Goal: Task Accomplishment & Management: Manage account settings

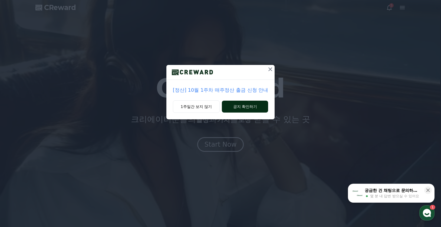
click at [250, 107] on button "공지 확인하기" at bounding box center [245, 107] width 46 height 12
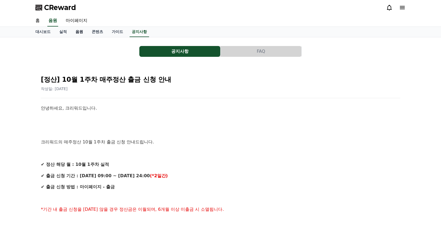
click at [73, 30] on link "음원" at bounding box center [79, 32] width 16 height 10
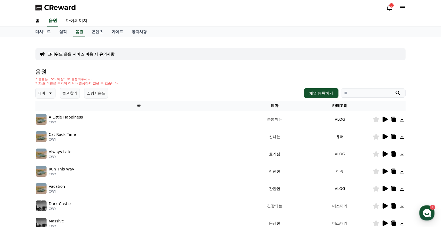
click at [382, 134] on icon at bounding box center [384, 136] width 6 height 6
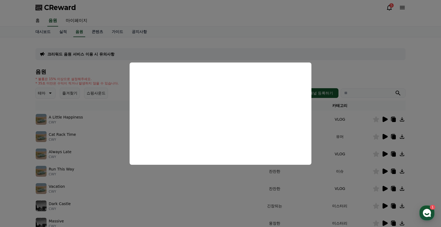
click at [349, 144] on button "close modal" at bounding box center [220, 113] width 441 height 227
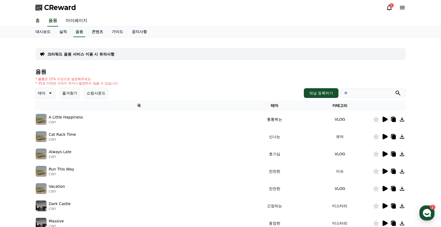
click at [383, 152] on icon at bounding box center [384, 153] width 5 height 5
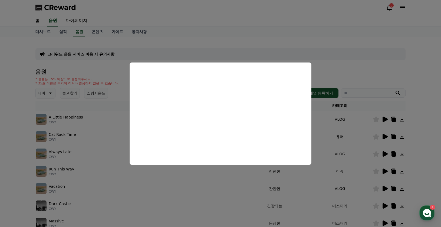
click at [334, 135] on button "close modal" at bounding box center [220, 113] width 441 height 227
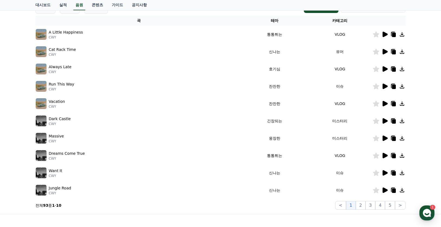
scroll to position [4, 0]
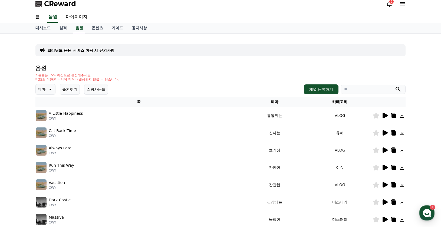
click at [384, 134] on icon at bounding box center [384, 132] width 5 height 5
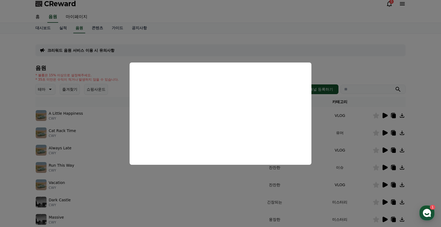
click at [381, 68] on button "close modal" at bounding box center [220, 113] width 441 height 227
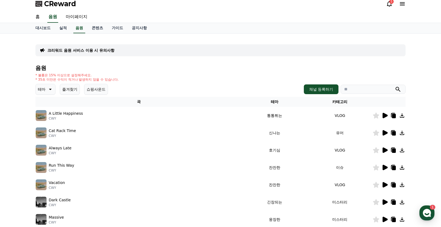
click at [384, 152] on icon at bounding box center [384, 149] width 5 height 5
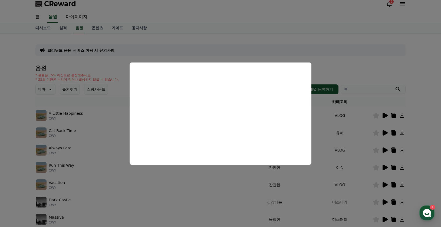
click at [364, 166] on button "close modal" at bounding box center [220, 113] width 441 height 227
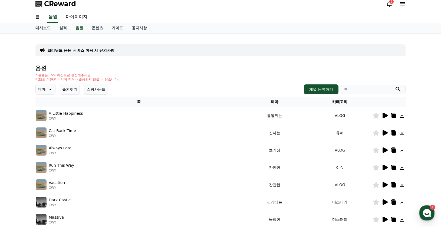
click at [49, 89] on icon at bounding box center [49, 89] width 6 height 6
click at [49, 118] on button "어두운" at bounding box center [44, 119] width 16 height 12
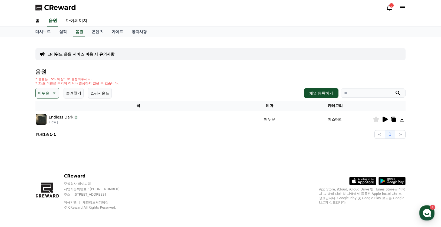
click at [387, 117] on icon at bounding box center [384, 119] width 6 height 6
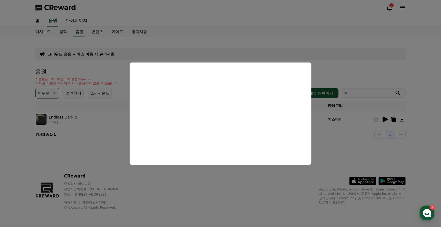
click at [198, 185] on button "close modal" at bounding box center [220, 113] width 441 height 227
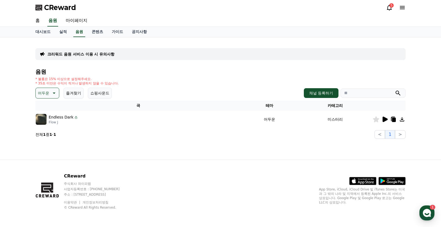
click at [44, 97] on p "어두운" at bounding box center [43, 93] width 11 height 8
click at [385, 118] on icon at bounding box center [384, 119] width 5 height 5
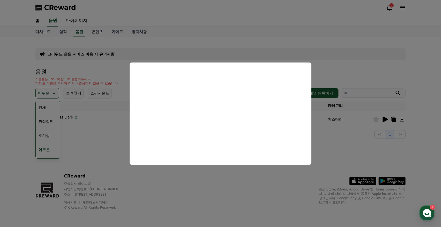
click at [331, 158] on button "close modal" at bounding box center [220, 113] width 441 height 227
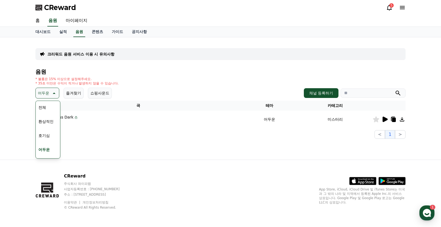
click at [42, 135] on button "호기심" at bounding box center [44, 135] width 16 height 12
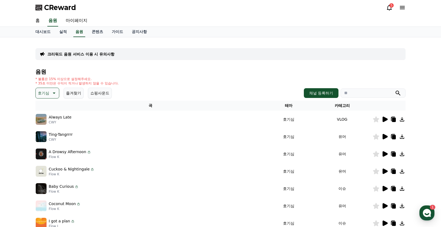
click at [385, 121] on icon at bounding box center [384, 119] width 6 height 6
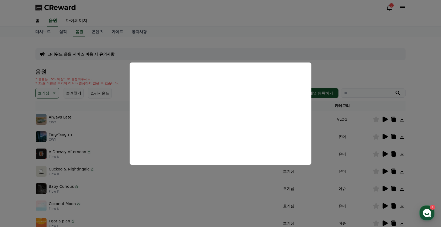
click at [368, 82] on button "close modal" at bounding box center [220, 113] width 441 height 227
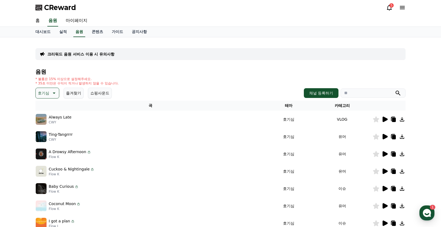
scroll to position [27, 0]
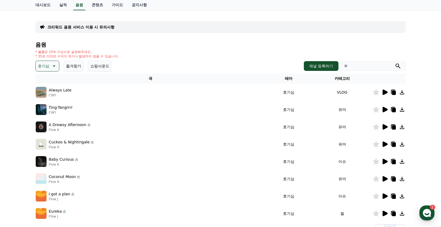
click at [385, 178] on icon at bounding box center [384, 178] width 5 height 5
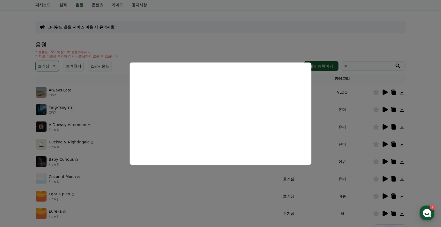
click at [277, 48] on button "close modal" at bounding box center [220, 113] width 441 height 227
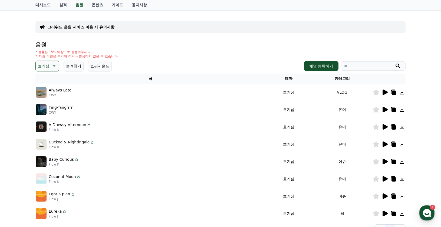
click at [48, 65] on p "호기심" at bounding box center [43, 66] width 11 height 8
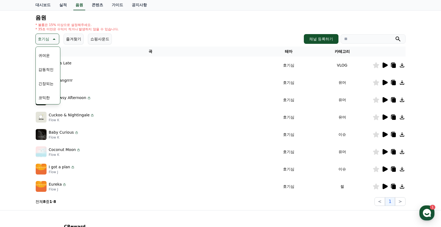
click at [46, 86] on button "긴장되는" at bounding box center [45, 84] width 19 height 12
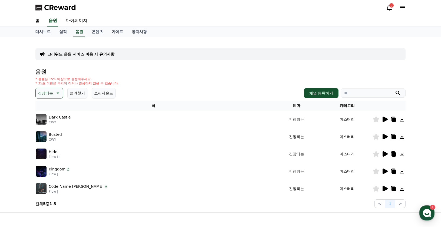
click at [383, 119] on icon at bounding box center [384, 119] width 5 height 5
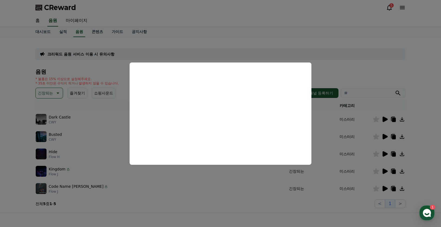
click at [354, 138] on button "close modal" at bounding box center [220, 113] width 441 height 227
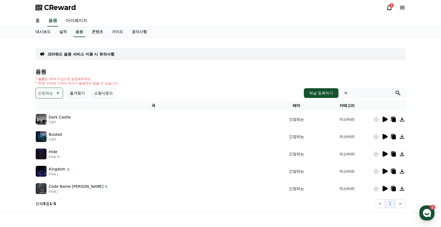
click at [384, 137] on icon at bounding box center [384, 136] width 5 height 5
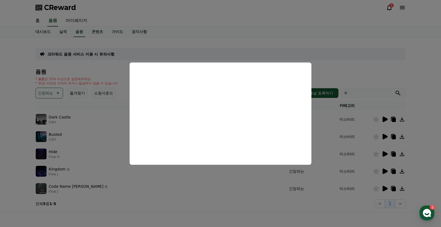
click at [362, 162] on button "close modal" at bounding box center [220, 113] width 441 height 227
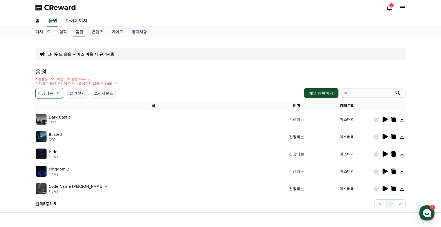
click at [383, 152] on icon at bounding box center [384, 153] width 5 height 5
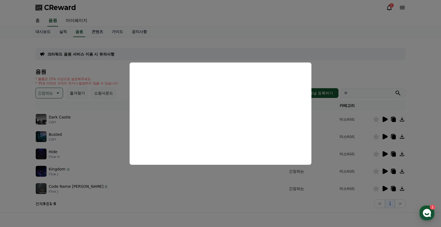
drag, startPoint x: 373, startPoint y: 170, endPoint x: 383, endPoint y: 168, distance: 10.4
click at [373, 170] on button "close modal" at bounding box center [220, 113] width 441 height 227
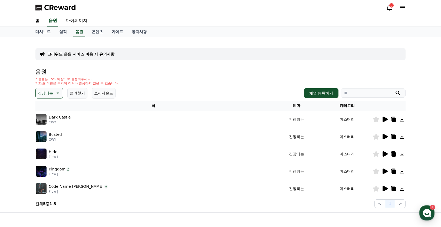
click at [384, 171] on icon at bounding box center [384, 170] width 5 height 5
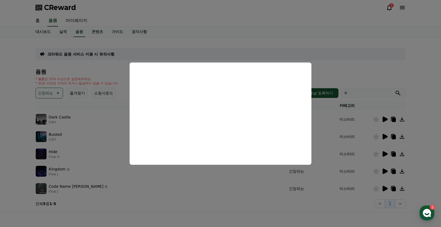
click at [371, 180] on button "close modal" at bounding box center [220, 113] width 441 height 227
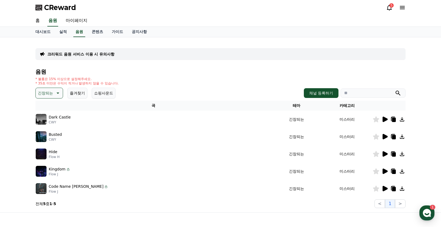
click at [384, 187] on icon at bounding box center [384, 188] width 5 height 5
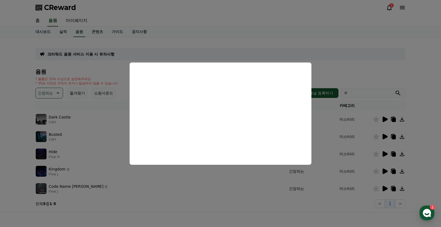
click at [336, 49] on button "close modal" at bounding box center [220, 113] width 441 height 227
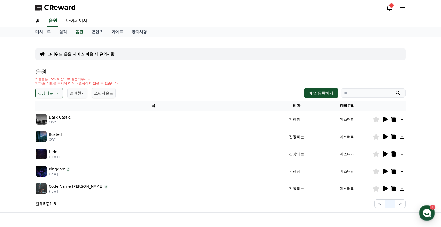
click at [275, 2] on div "CReward 5" at bounding box center [220, 7] width 378 height 15
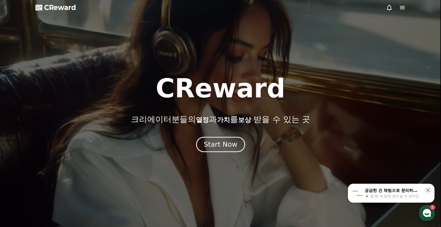
click at [232, 142] on div "Start Now" at bounding box center [221, 144] width 34 height 9
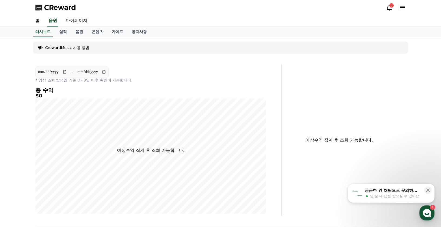
click at [78, 18] on link "마이페이지" at bounding box center [76, 20] width 30 height 11
select select "**********"
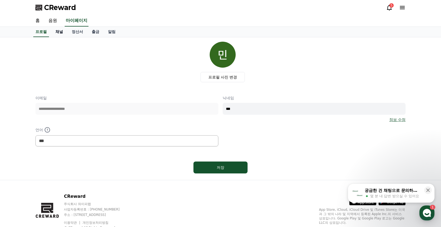
click at [56, 34] on link "채널" at bounding box center [59, 32] width 16 height 10
